Goal: Information Seeking & Learning: Learn about a topic

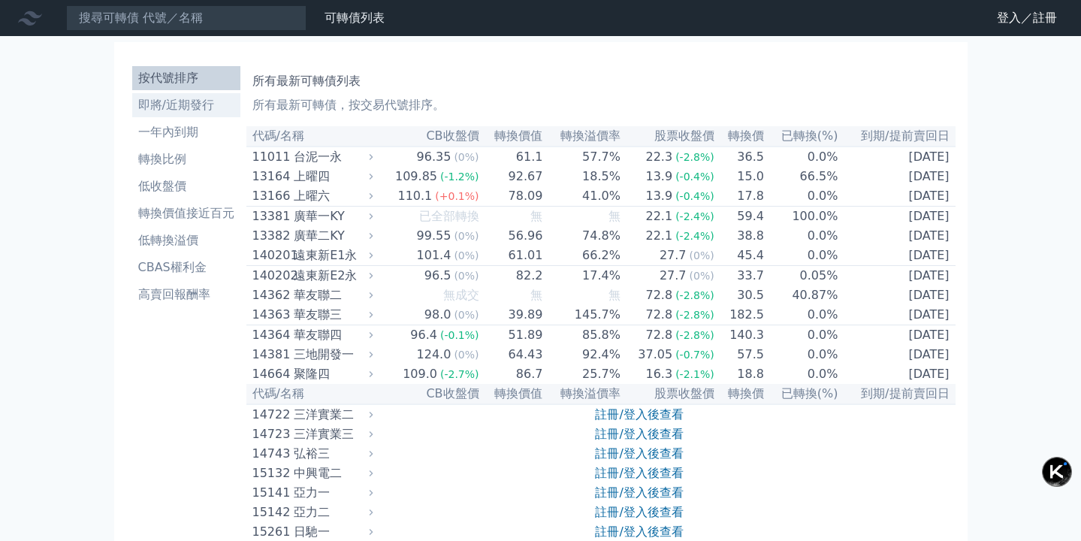
click at [197, 110] on li "即將/近期發行" at bounding box center [186, 105] width 108 height 18
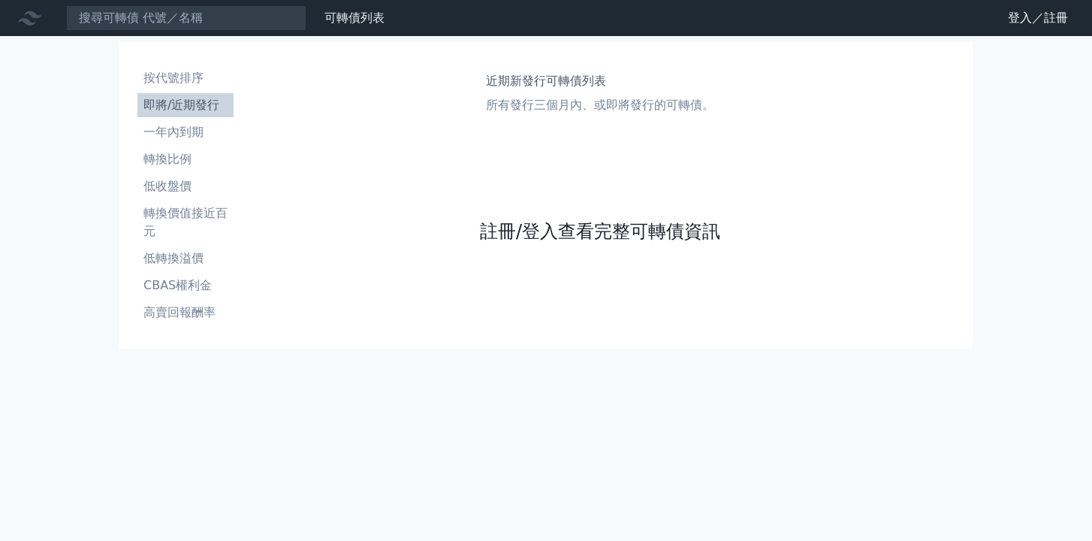
click at [564, 231] on link "註冊/登入查看完整可轉債資訊" at bounding box center [600, 231] width 240 height 24
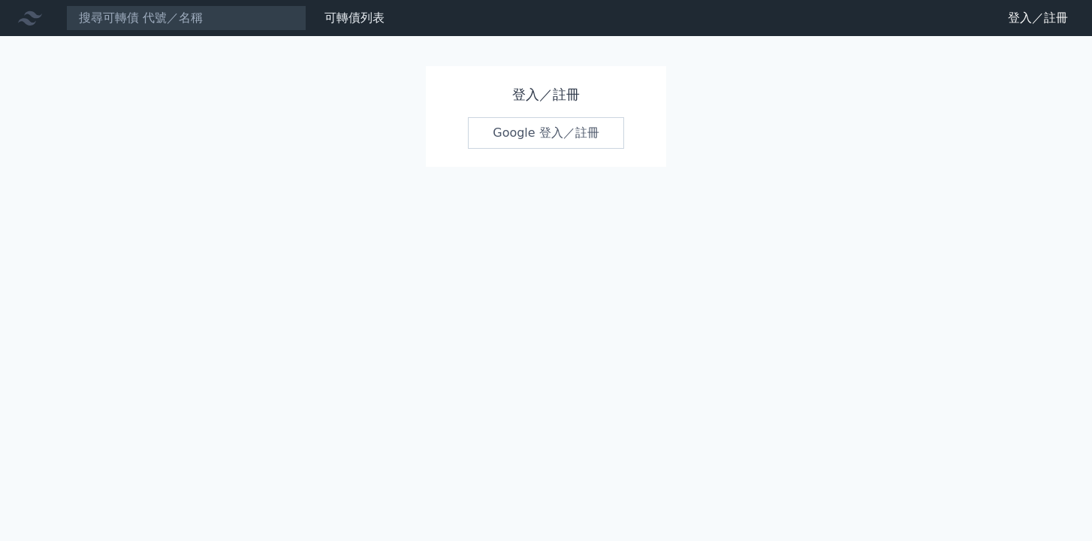
click at [587, 141] on link "Google 登入／註冊" at bounding box center [546, 133] width 156 height 32
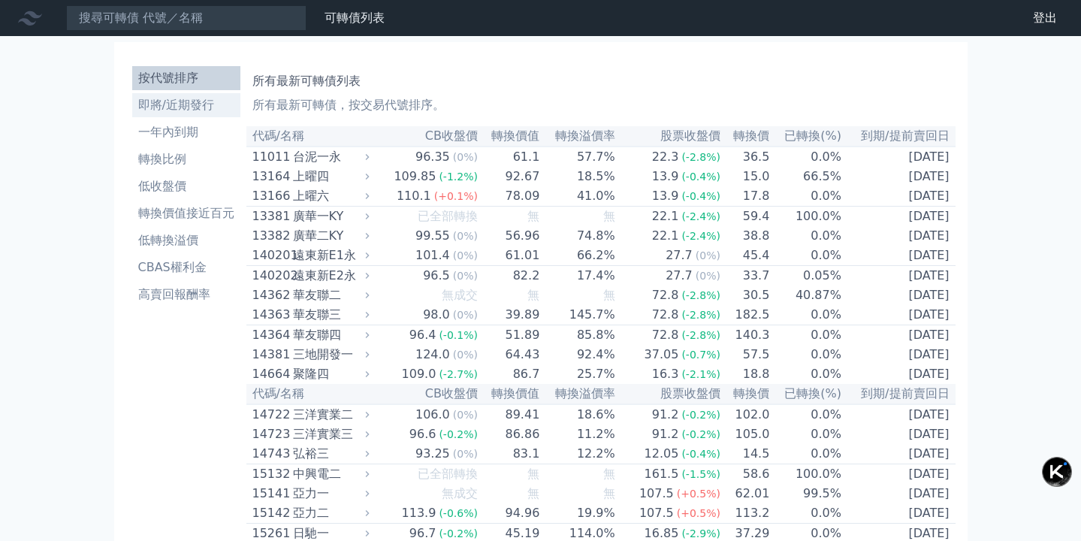
click at [183, 110] on li "即將/近期發行" at bounding box center [186, 105] width 108 height 18
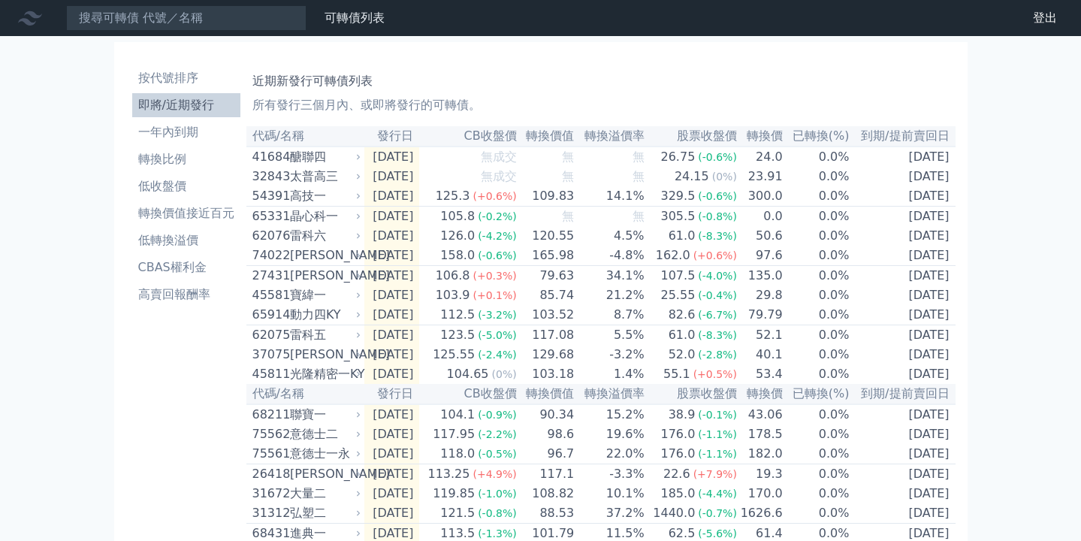
click at [1007, 287] on div "可轉債列表 財務數據 可轉債列表 財務數據 登出 登出 按代號排序 即將/近期發行 一年內到期 轉換比例 低收盤價 轉換價值接近百元 低轉換溢價" at bounding box center [540, 531] width 1081 height 1062
